Goal: Navigation & Orientation: Understand site structure

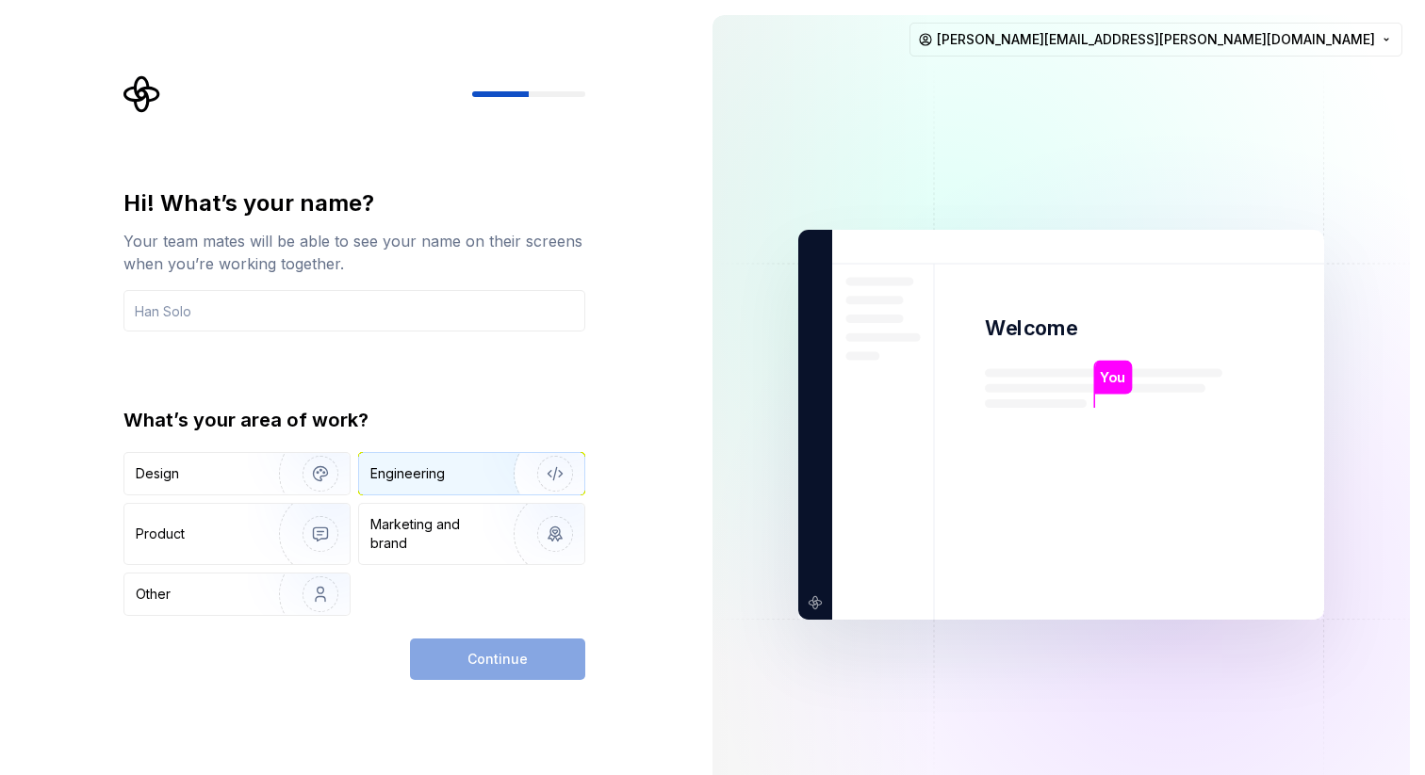
click at [436, 481] on div "Engineering" at bounding box center [407, 474] width 74 height 19
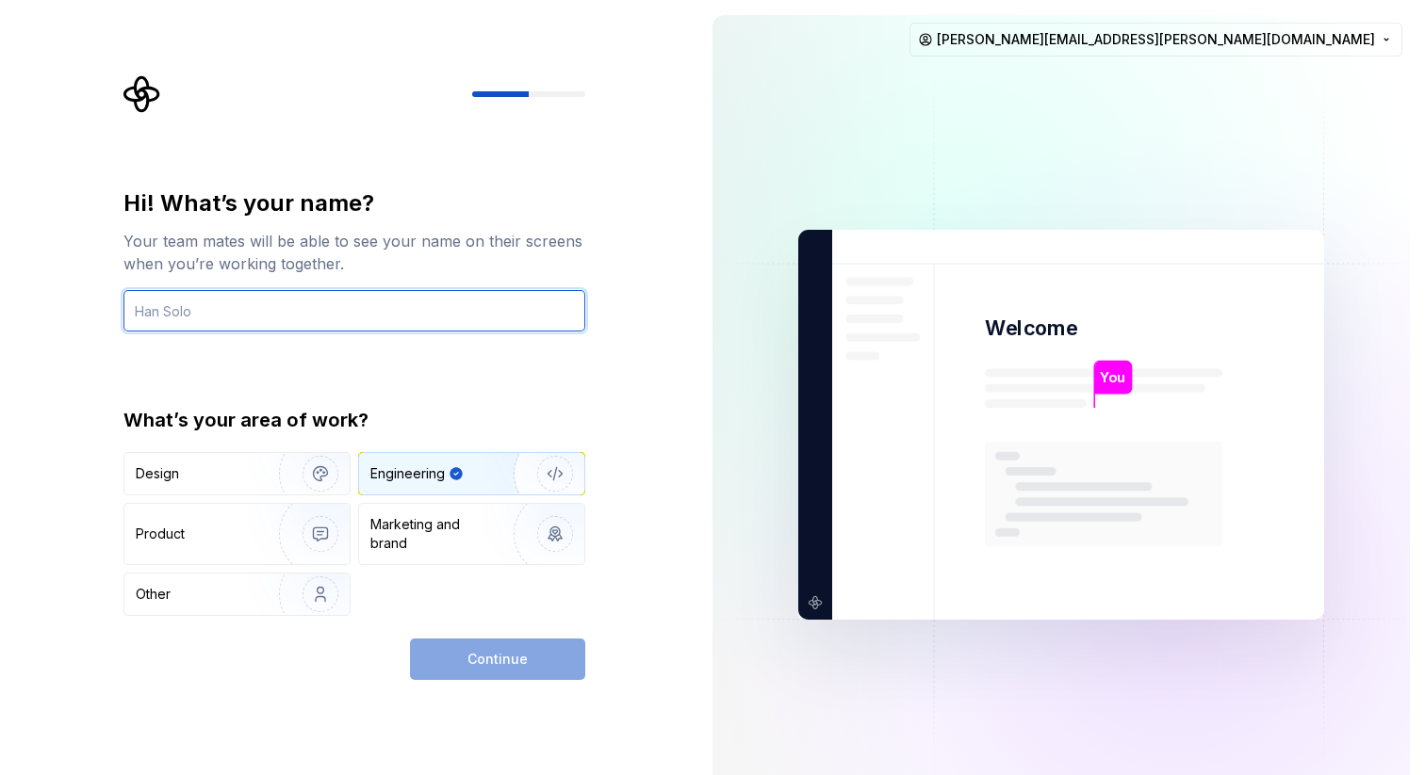
click at [337, 302] on input "text" at bounding box center [354, 310] width 462 height 41
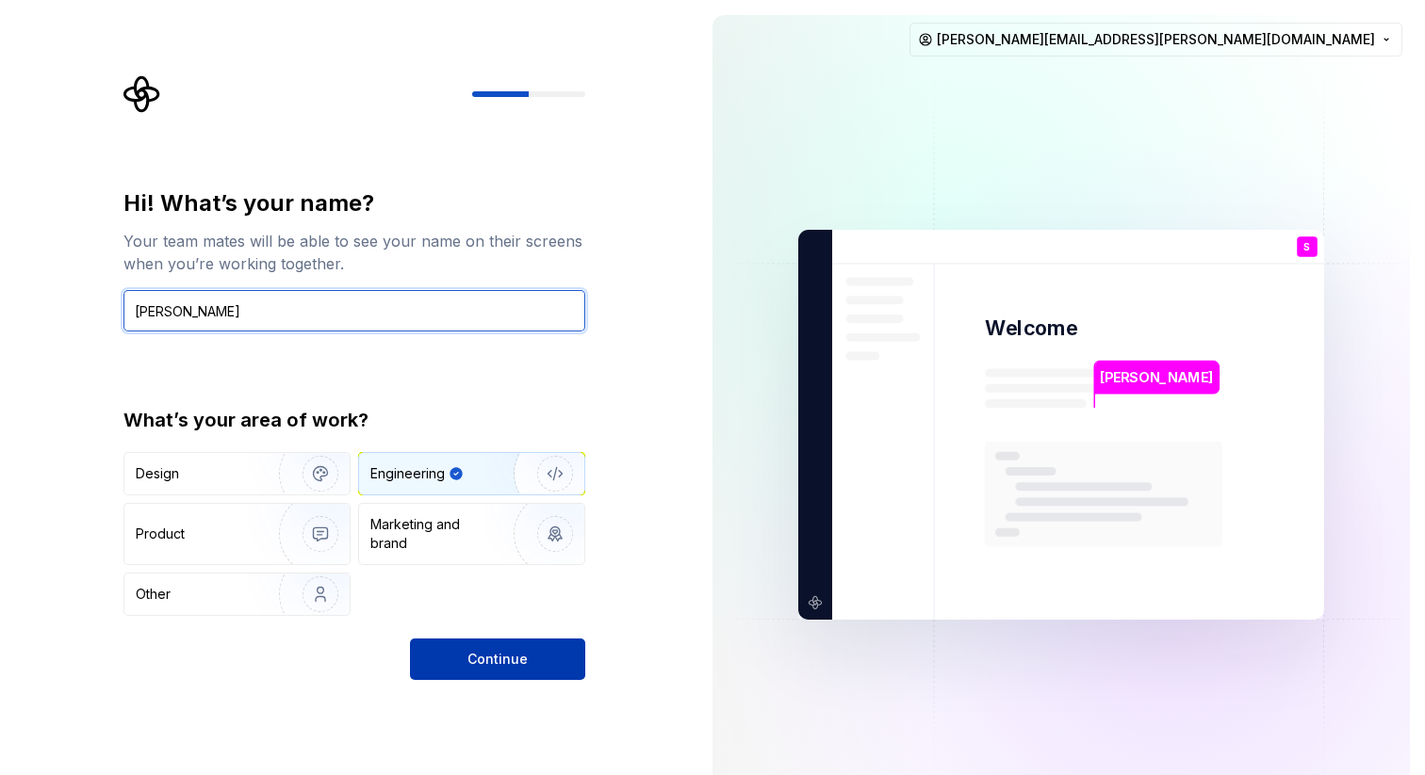
type input "Sam"
click at [489, 659] on span "Continue" at bounding box center [497, 659] width 60 height 19
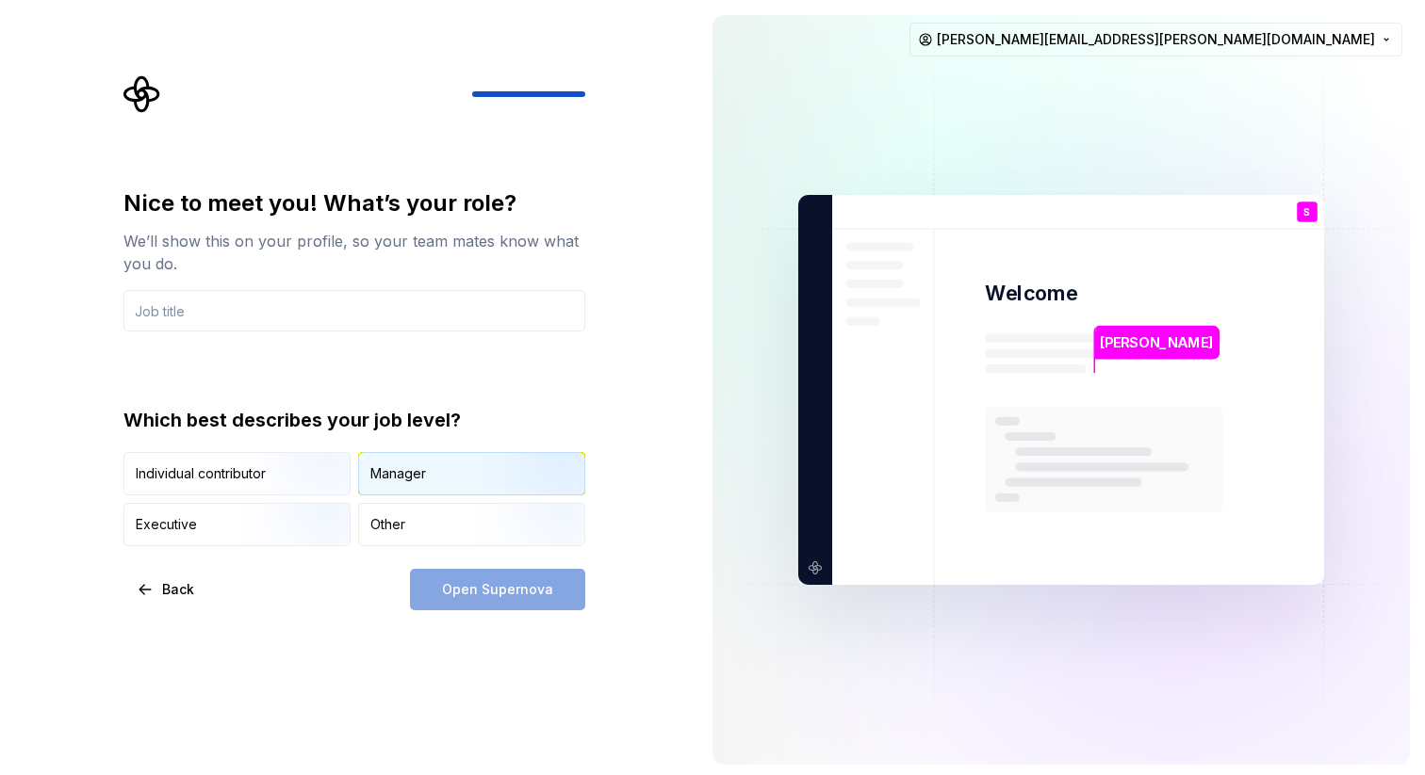
click at [407, 481] on div "Manager" at bounding box center [398, 474] width 56 height 19
click at [496, 599] on div "Open Supernova" at bounding box center [497, 589] width 175 height 41
click at [946, 363] on img at bounding box center [1060, 390] width 763 height 890
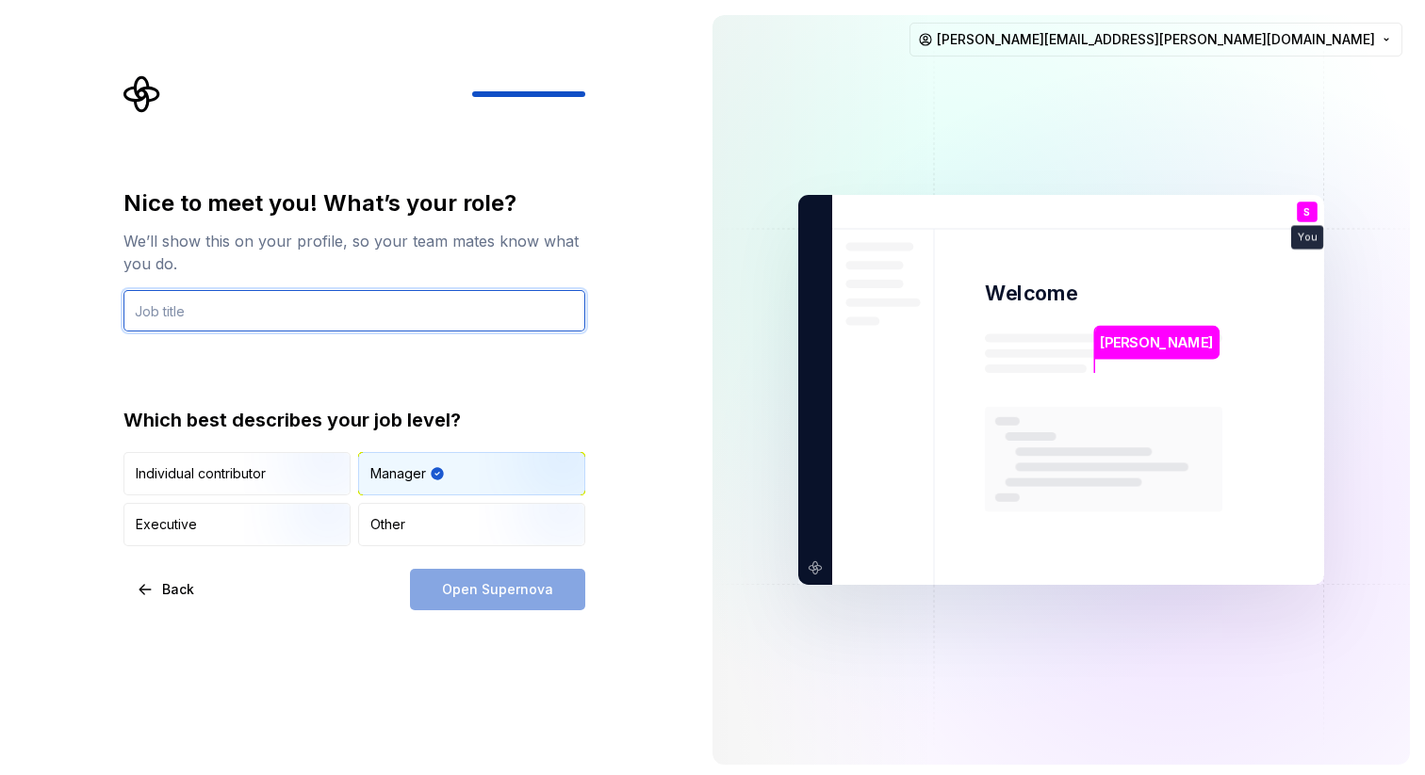
click at [388, 322] on input "text" at bounding box center [354, 310] width 462 height 41
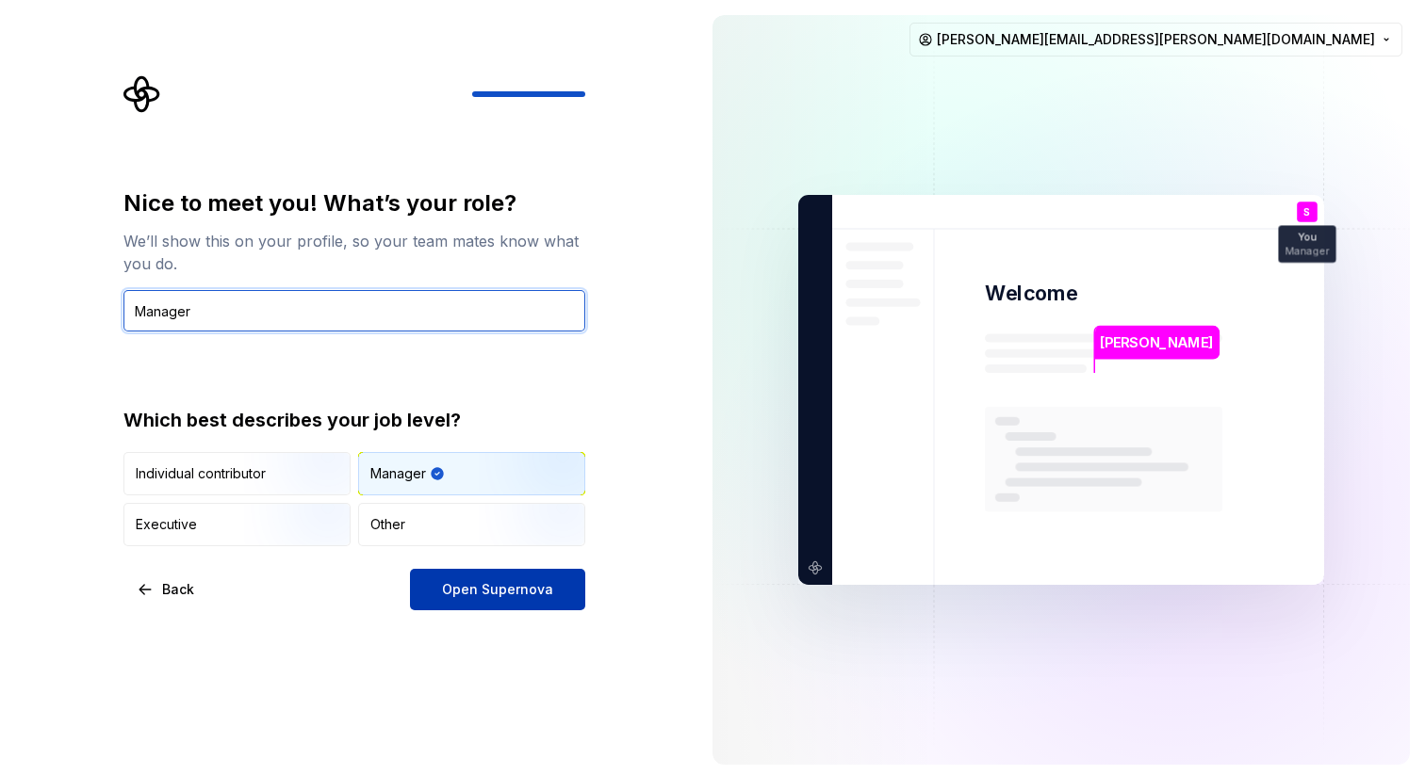
type input "Manager"
click at [472, 604] on button "Open Supernova" at bounding box center [497, 589] width 175 height 41
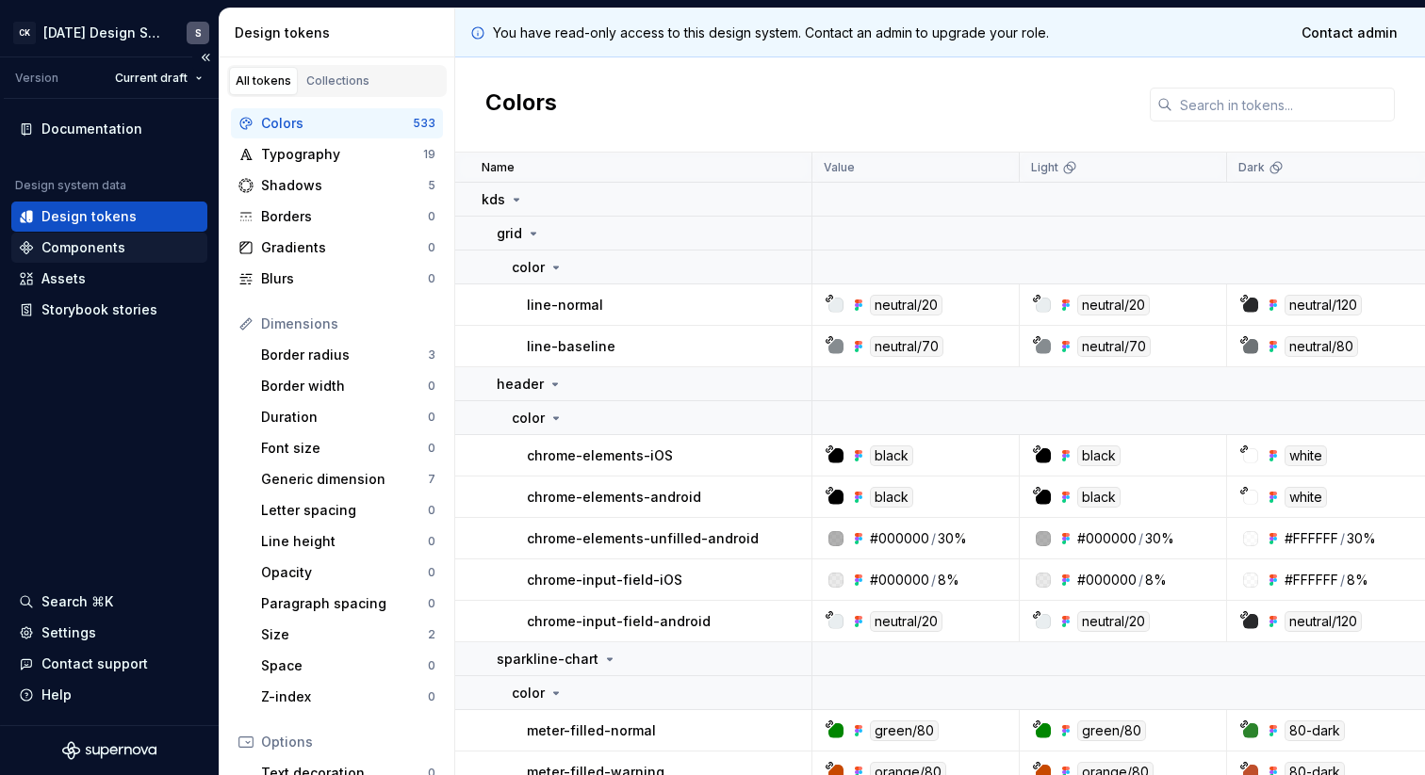
click at [93, 248] on div "Components" at bounding box center [83, 247] width 84 height 19
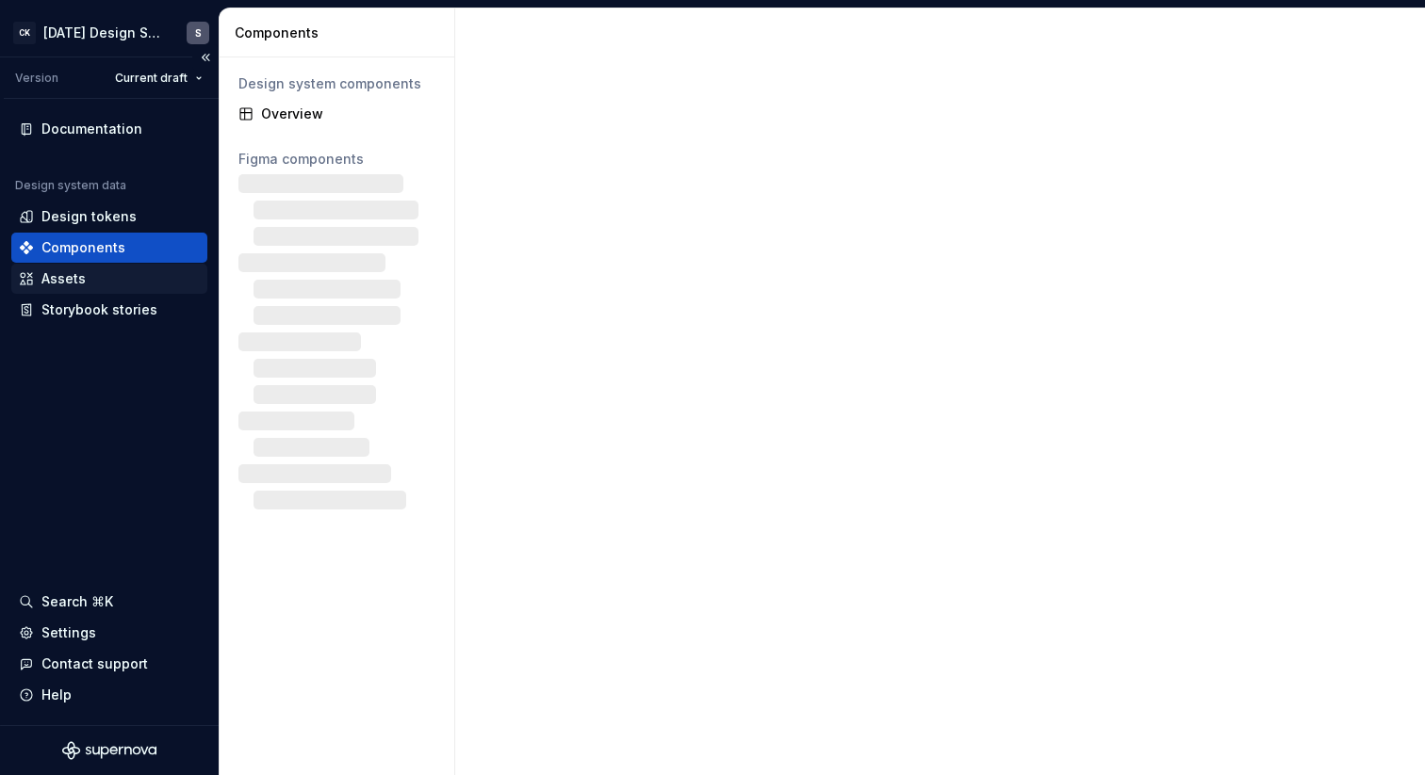
click at [84, 275] on div "Assets" at bounding box center [63, 278] width 44 height 19
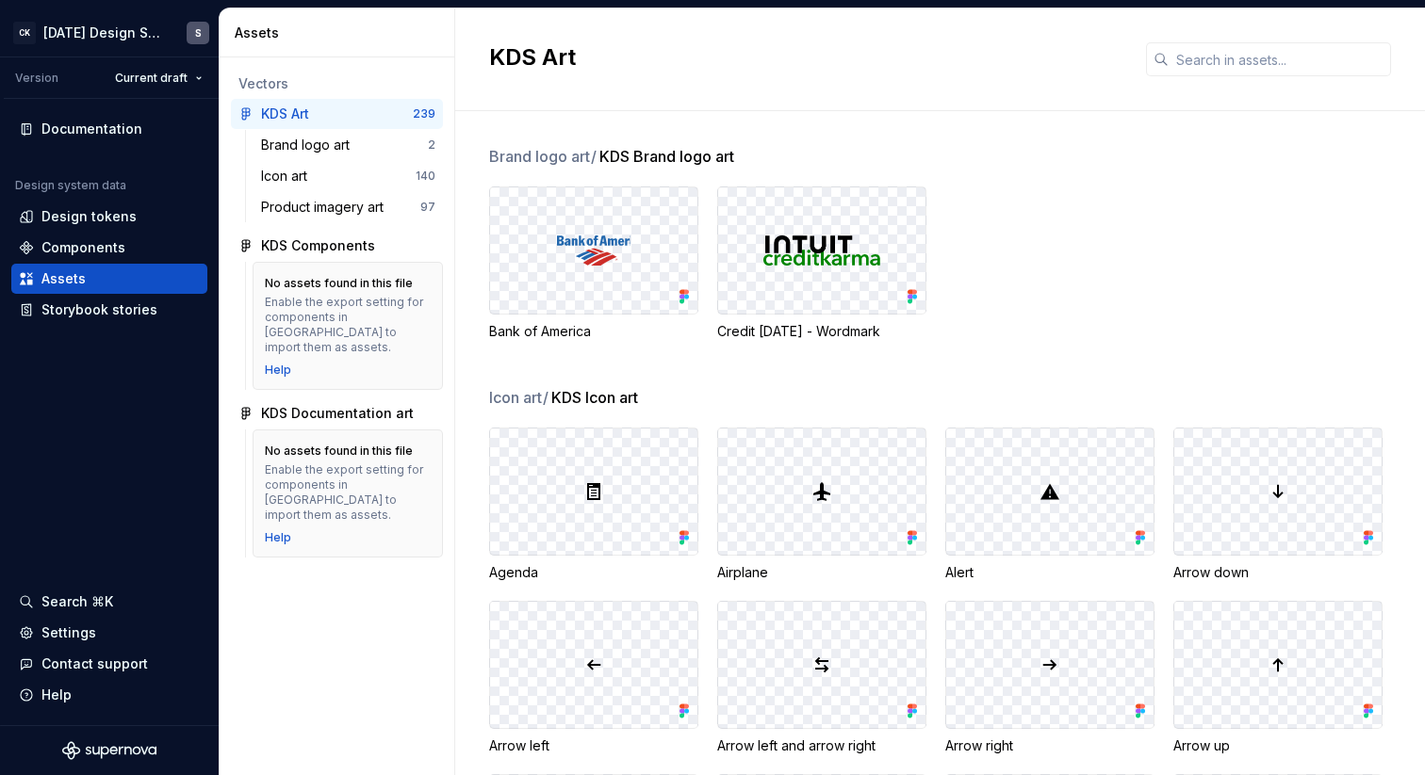
click at [791, 275] on div at bounding box center [821, 251] width 207 height 126
click at [635, 275] on div at bounding box center [593, 251] width 207 height 126
click at [304, 155] on div "Brand logo art 2" at bounding box center [347, 145] width 189 height 30
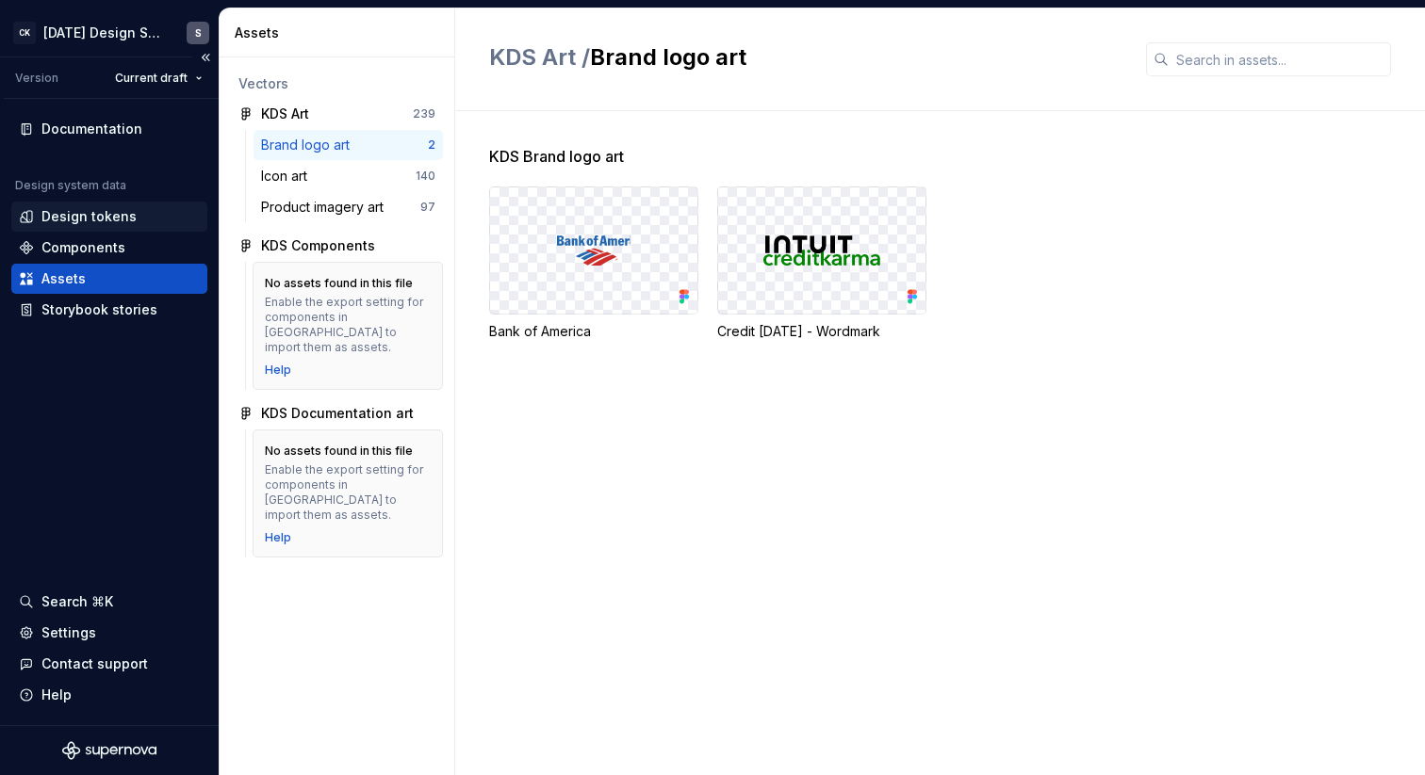
click at [120, 222] on div "Design tokens" at bounding box center [88, 216] width 95 height 19
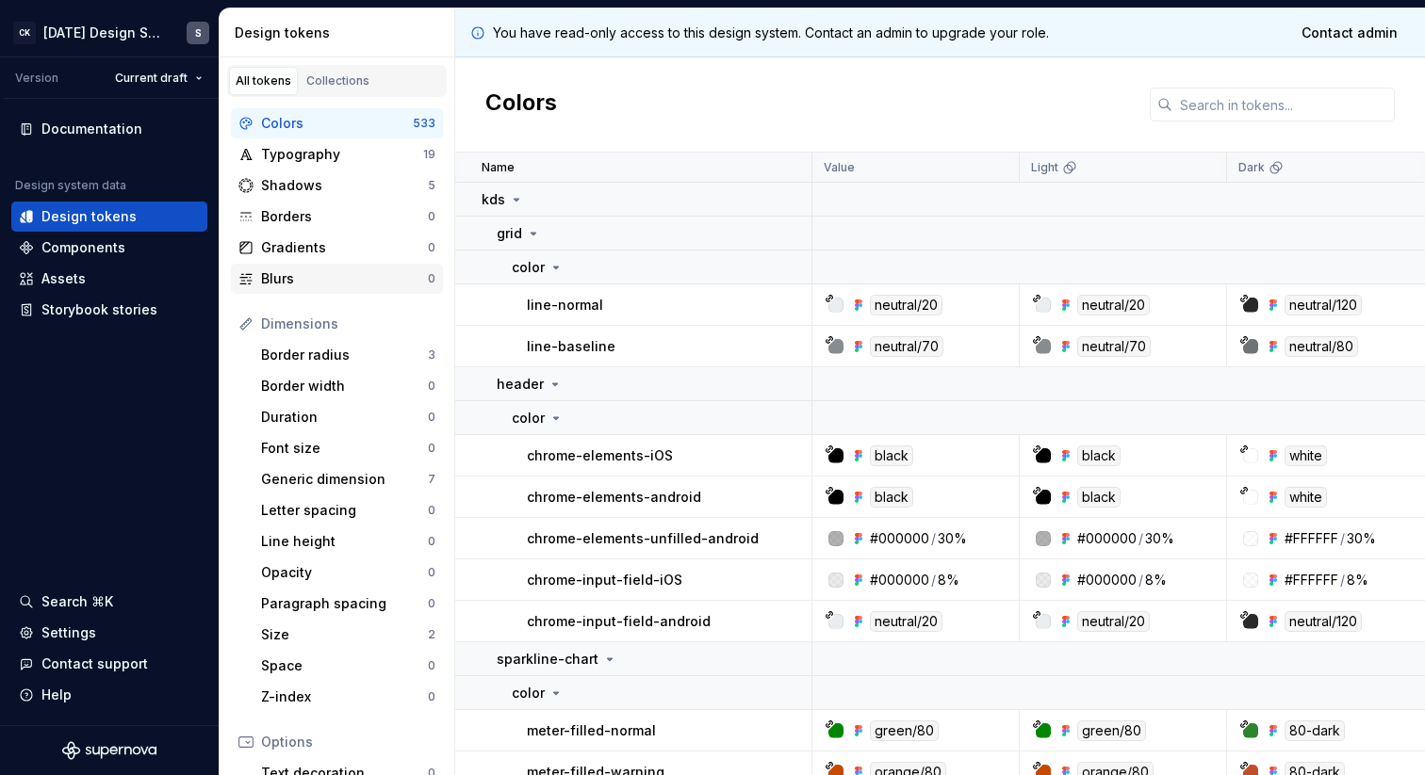
click at [291, 277] on div "Blurs" at bounding box center [344, 278] width 167 height 19
